Goal: Download file/media

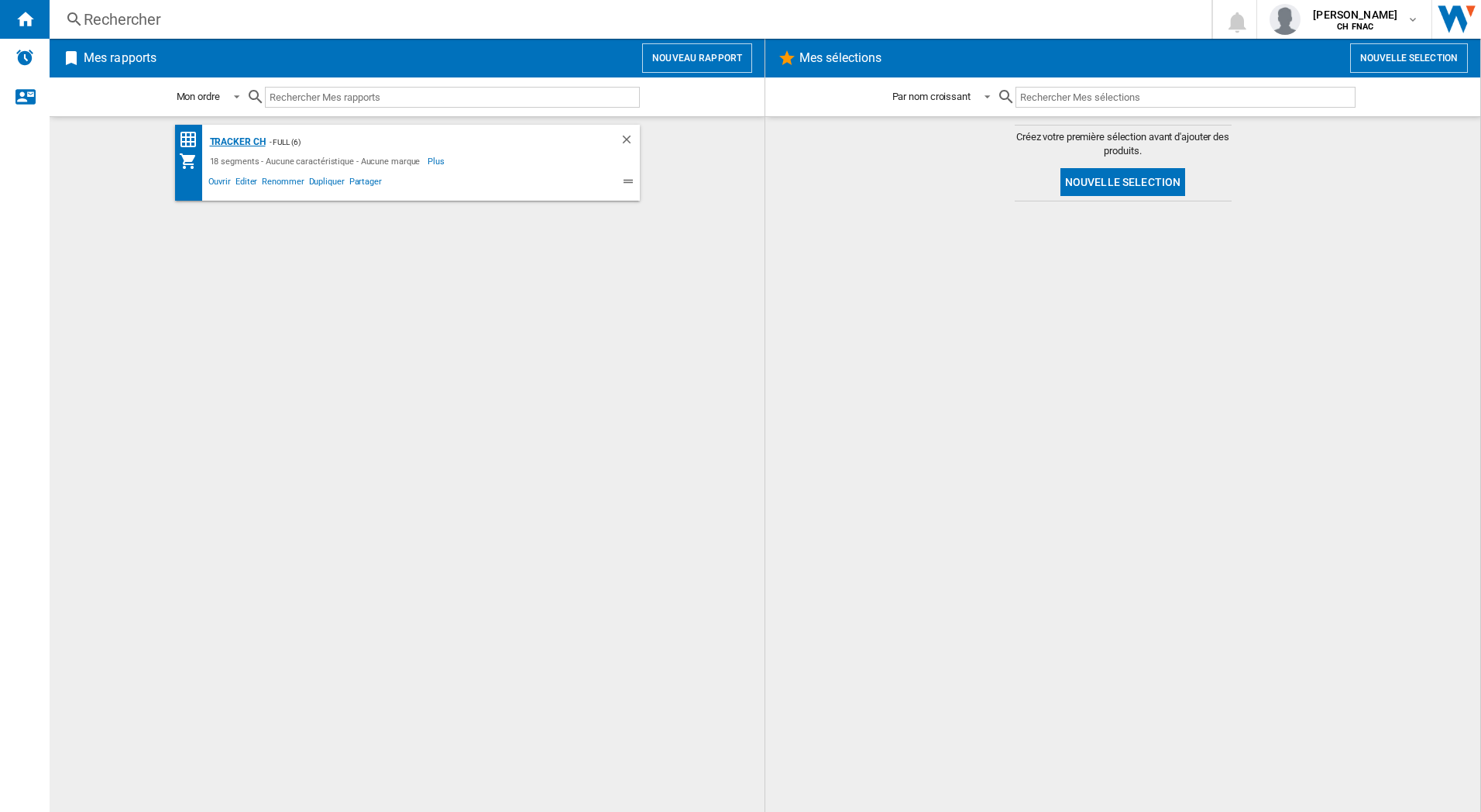
click at [241, 146] on div "Tracker CH" at bounding box center [235, 142] width 60 height 20
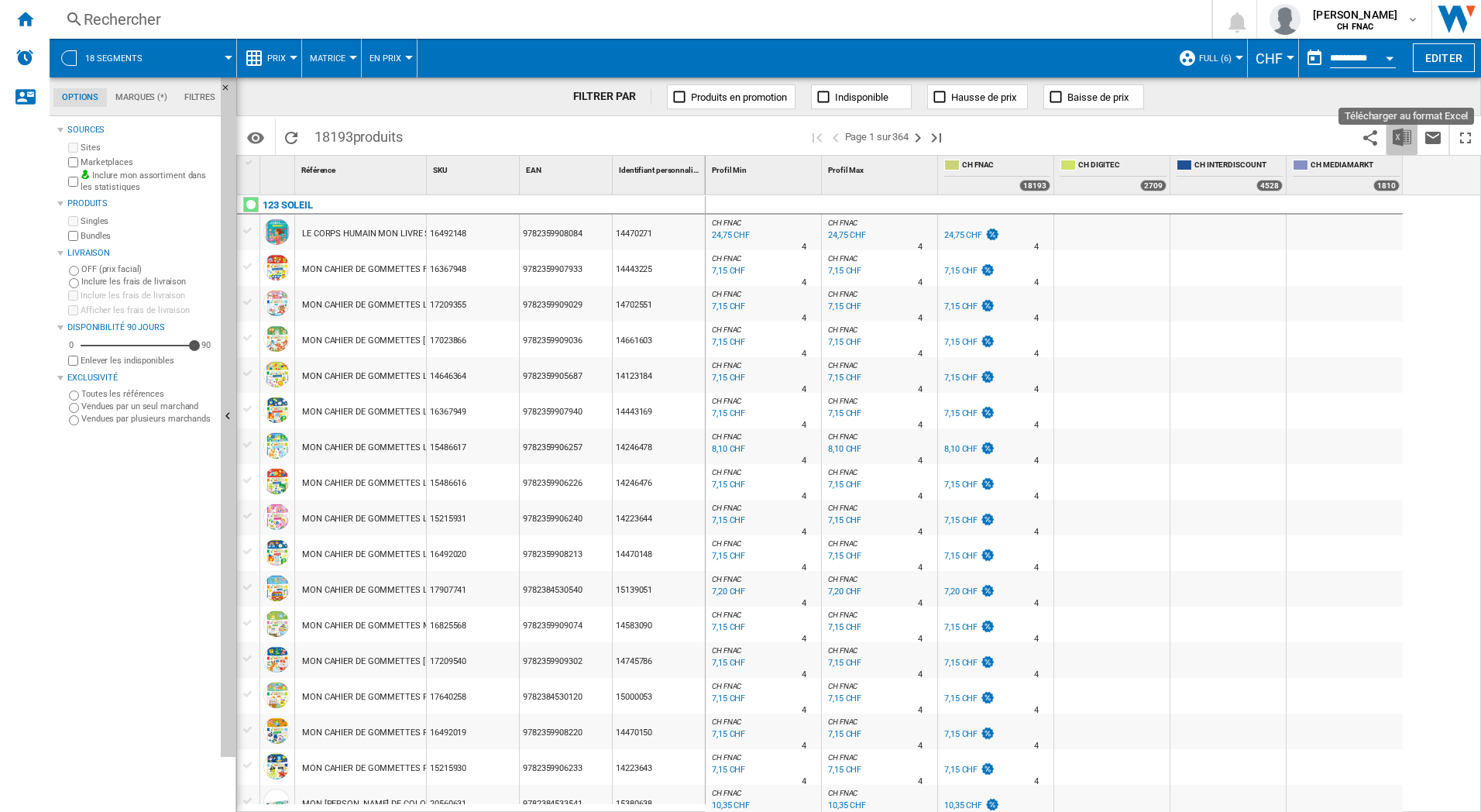
click at [1411, 133] on button "Télécharger au format Excel" at bounding box center [1402, 137] width 31 height 37
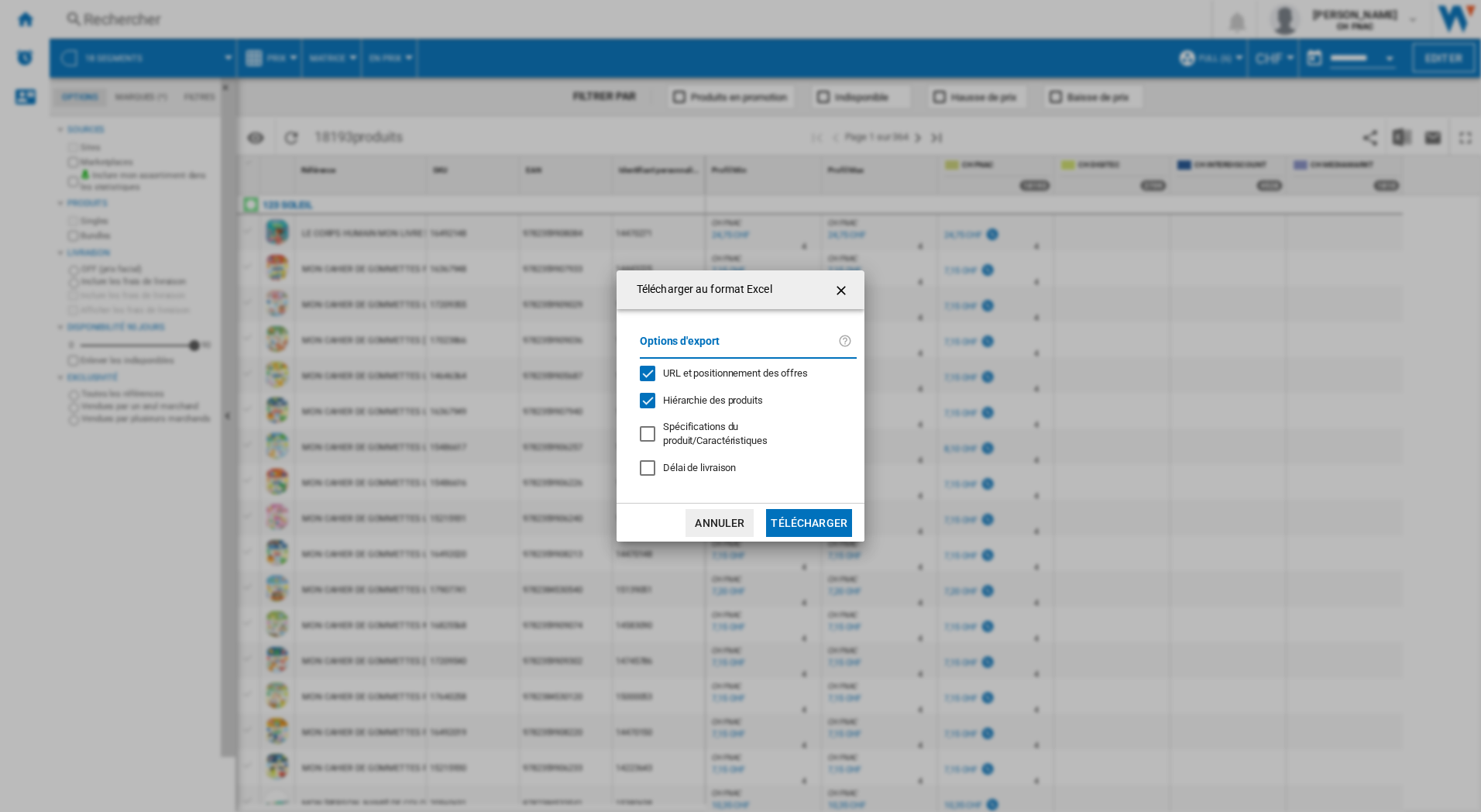
click at [832, 518] on button "Télécharger" at bounding box center [809, 522] width 86 height 28
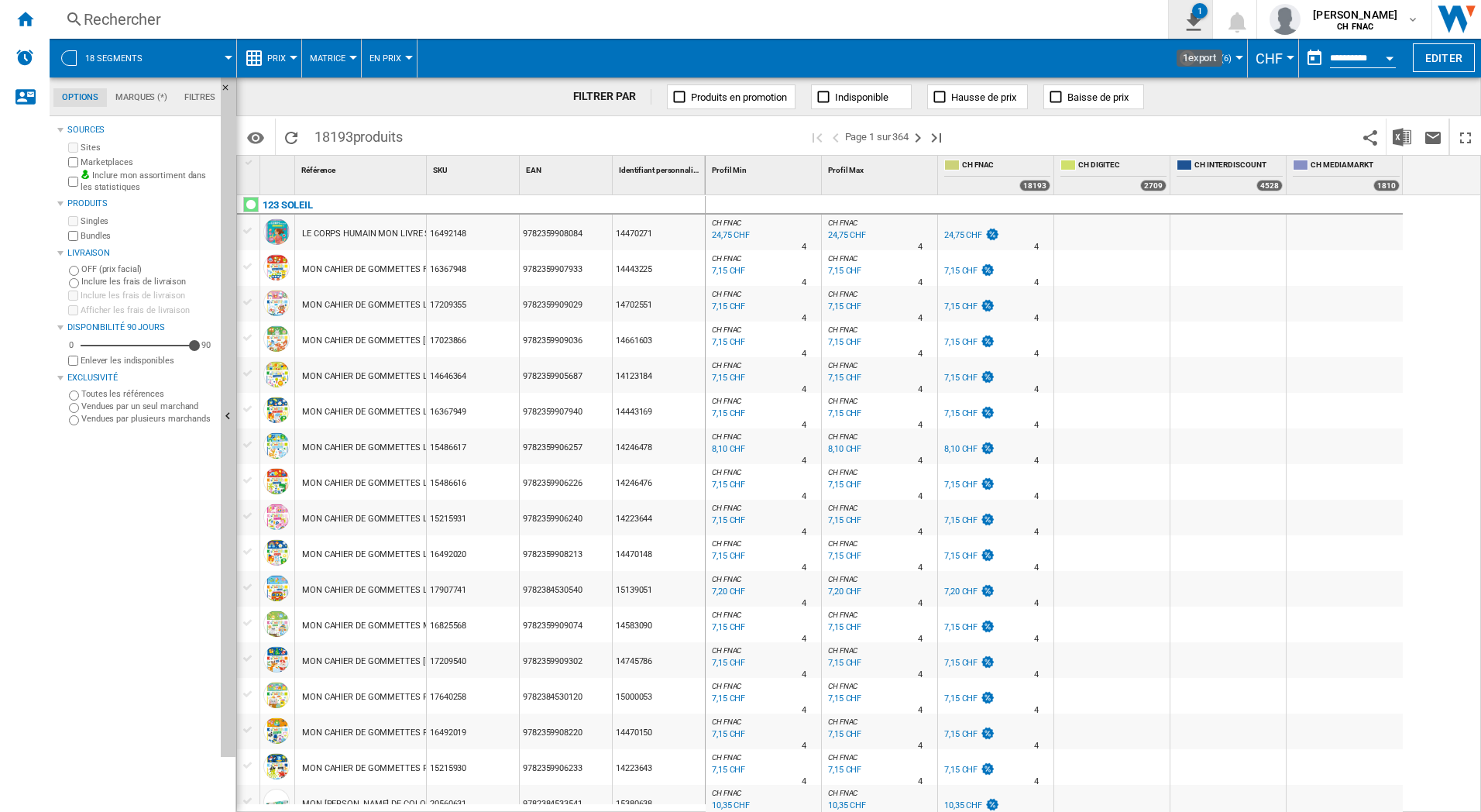
click at [1213, 21] on button "1" at bounding box center [1190, 19] width 44 height 38
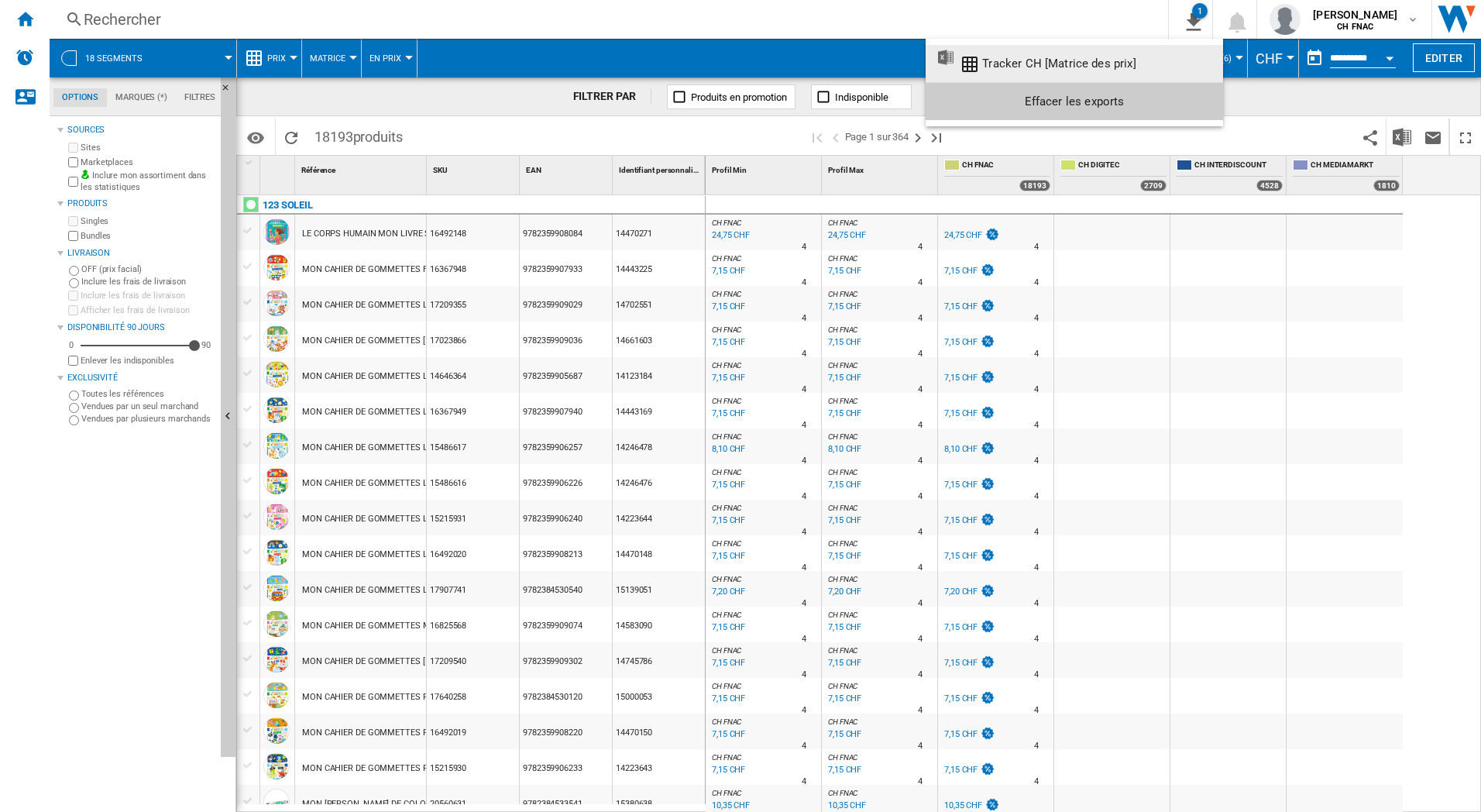
drag, startPoint x: 1079, startPoint y: 64, endPoint x: 1070, endPoint y: 10, distance: 54.7
click at [1070, 10] on body "In order to access Insight, please log out and log in again OK NEW {{::getI18NT…" at bounding box center [740, 406] width 1481 height 812
drag, startPoint x: 1046, startPoint y: 61, endPoint x: 1079, endPoint y: -4, distance: 72.9
click at [1079, 0] on html "In order to access Insight, please log out and log in again OK NEW {{::getI18NT…" at bounding box center [740, 406] width 1481 height 812
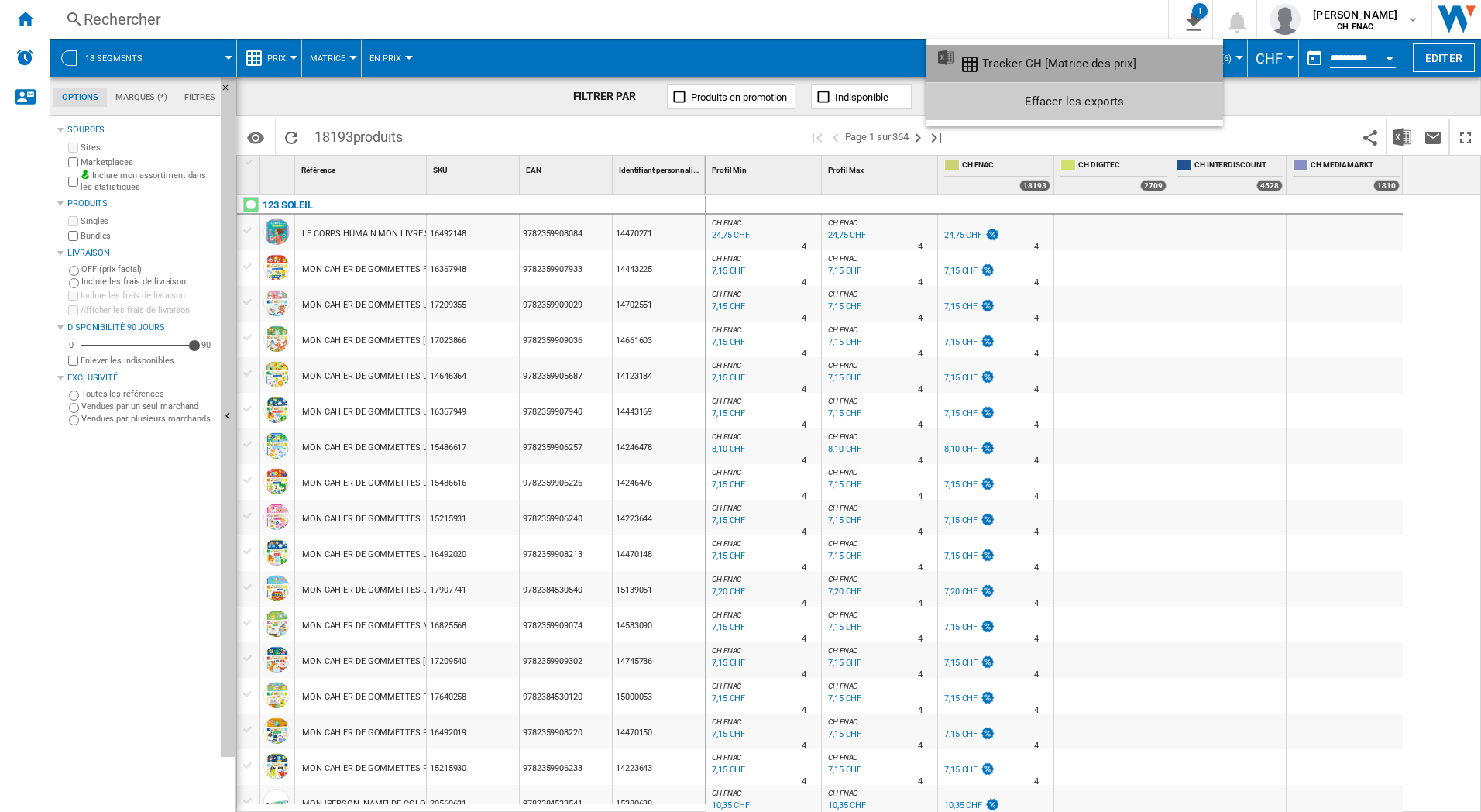
click at [1054, 57] on div "Tracker CH [Matrice des prix]" at bounding box center [1059, 63] width 154 height 14
